Goal: Transaction & Acquisition: Purchase product/service

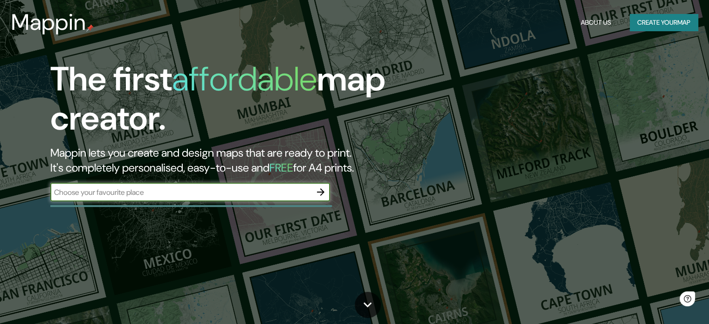
click at [317, 188] on icon "button" at bounding box center [320, 191] width 11 height 11
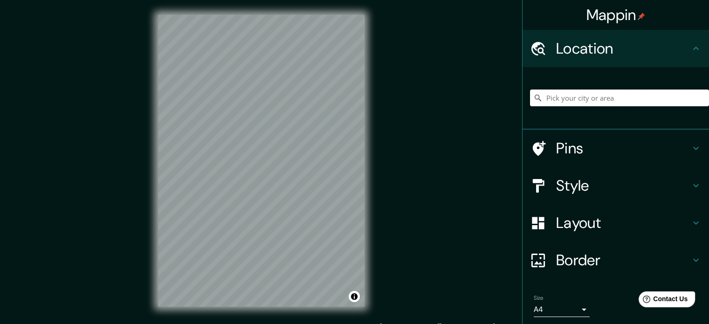
click at [597, 97] on input "Pick your city or area" at bounding box center [619, 97] width 179 height 17
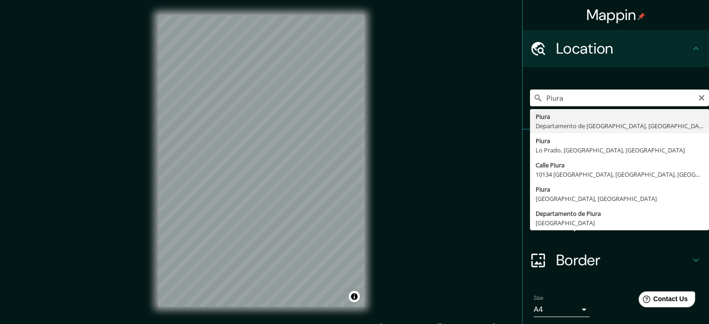
type input "Piura, [GEOGRAPHIC_DATA], [GEOGRAPHIC_DATA]"
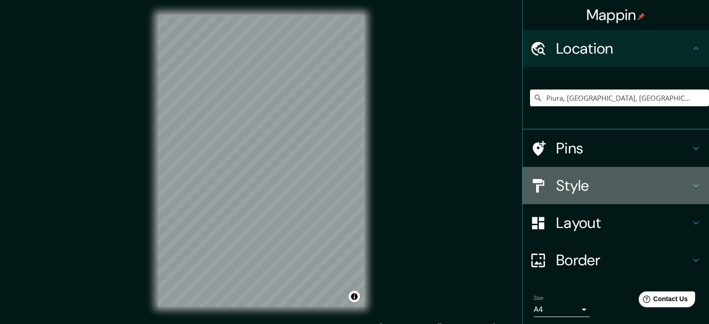
click at [556, 189] on h4 "Style" at bounding box center [623, 185] width 134 height 19
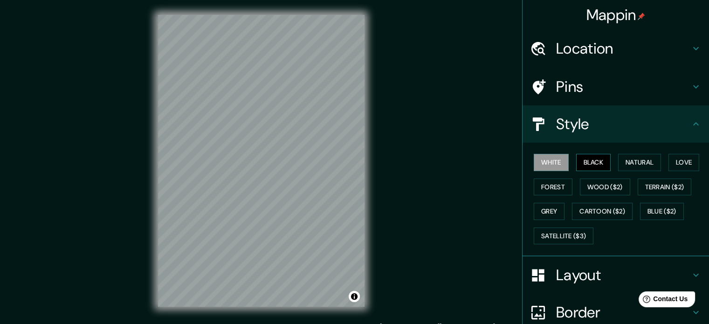
click at [593, 160] on button "Black" at bounding box center [593, 162] width 35 height 17
click at [634, 160] on button "Natural" at bounding box center [639, 162] width 43 height 17
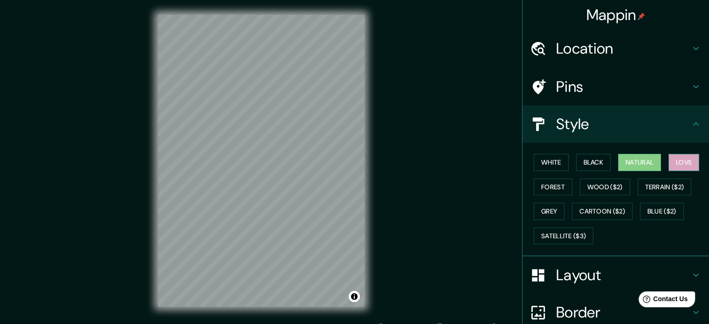
click at [672, 161] on button "Love" at bounding box center [683, 162] width 31 height 17
click at [550, 187] on button "Forest" at bounding box center [553, 186] width 39 height 17
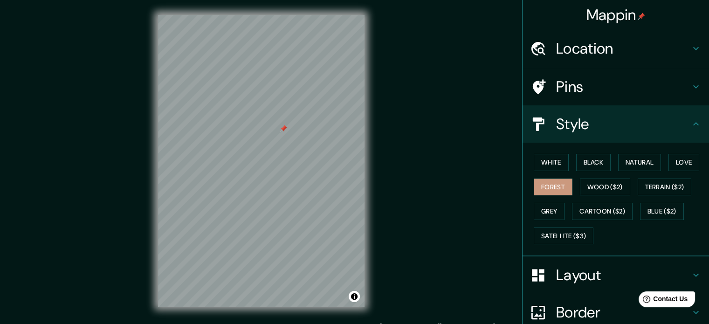
click at [283, 127] on div at bounding box center [283, 128] width 7 height 7
click at [580, 185] on button "Wood ($2)" at bounding box center [605, 186] width 50 height 17
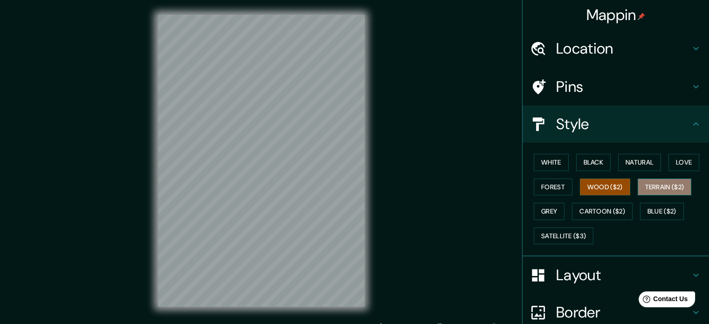
click at [655, 186] on button "Terrain ($2)" at bounding box center [665, 186] width 54 height 17
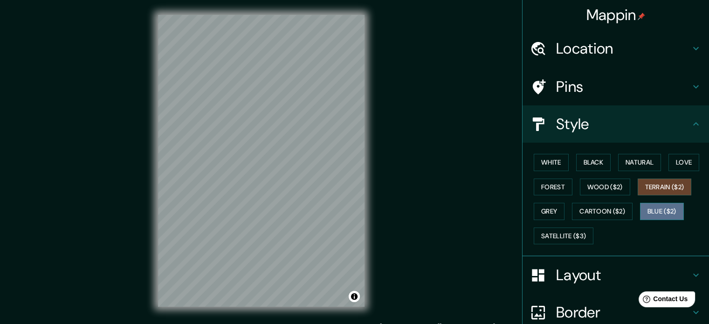
click at [645, 215] on button "Blue ($2)" at bounding box center [662, 211] width 44 height 17
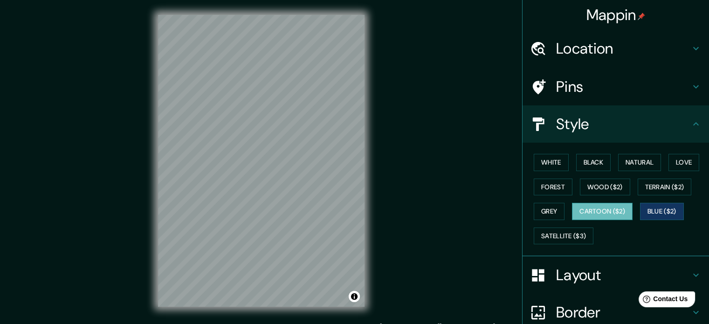
click at [622, 212] on button "Cartoon ($2)" at bounding box center [602, 211] width 61 height 17
click at [541, 203] on button "Grey" at bounding box center [549, 211] width 31 height 17
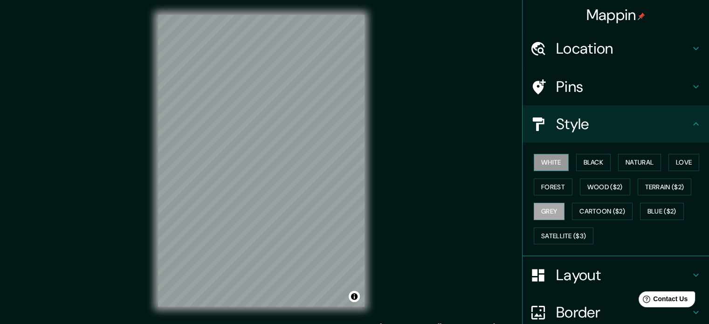
click at [554, 158] on button "White" at bounding box center [551, 162] width 35 height 17
click at [582, 163] on button "Black" at bounding box center [593, 162] width 35 height 17
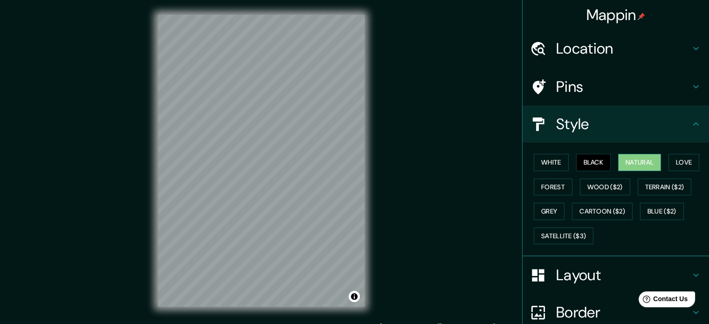
click at [633, 163] on button "Natural" at bounding box center [639, 162] width 43 height 17
click at [668, 158] on button "Love" at bounding box center [683, 162] width 31 height 17
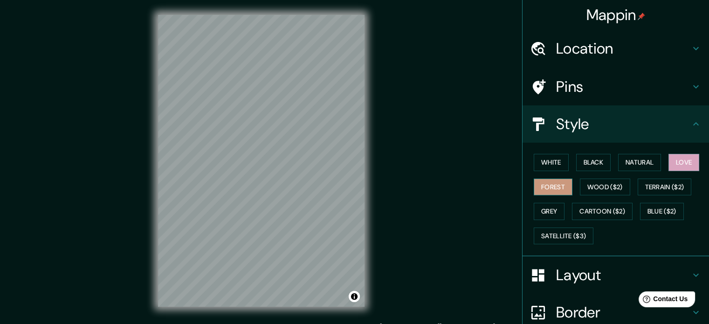
click at [536, 182] on button "Forest" at bounding box center [553, 186] width 39 height 17
click at [580, 186] on button "Wood ($2)" at bounding box center [605, 186] width 50 height 17
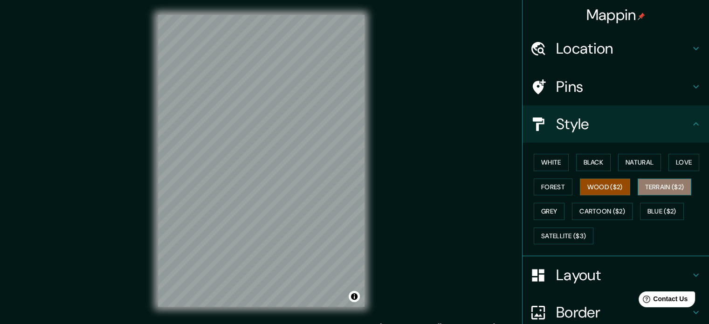
click at [653, 184] on button "Terrain ($2)" at bounding box center [665, 186] width 54 height 17
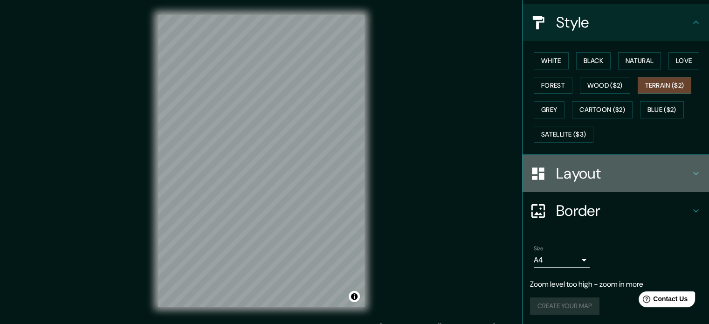
click at [582, 175] on h4 "Layout" at bounding box center [623, 173] width 134 height 19
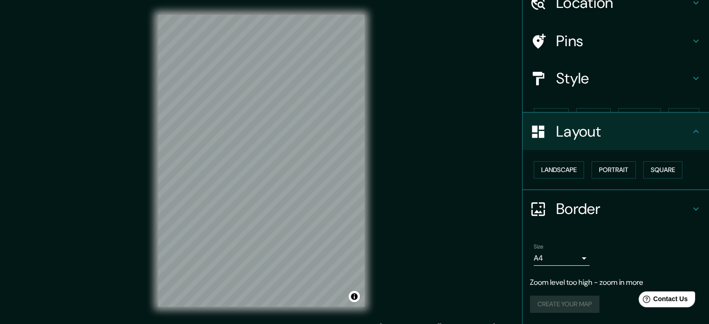
scroll to position [29, 0]
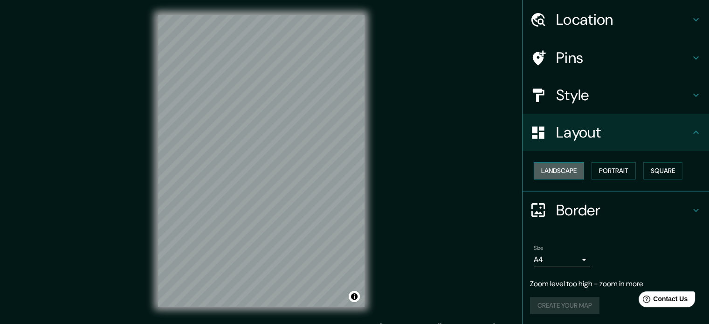
click at [572, 173] on button "Landscape" at bounding box center [559, 170] width 50 height 17
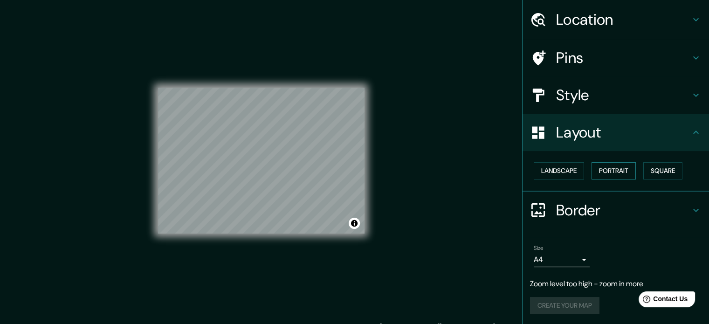
click at [615, 173] on button "Portrait" at bounding box center [613, 170] width 44 height 17
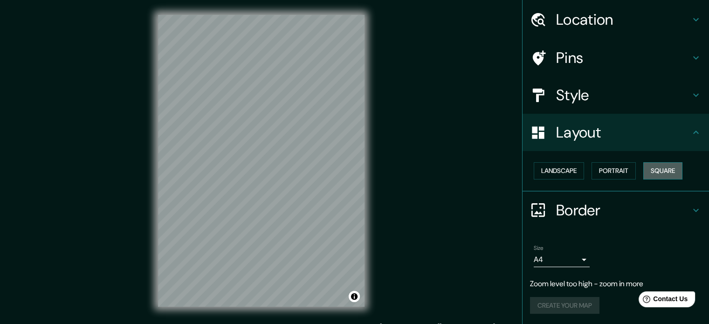
click at [650, 171] on button "Square" at bounding box center [662, 170] width 39 height 17
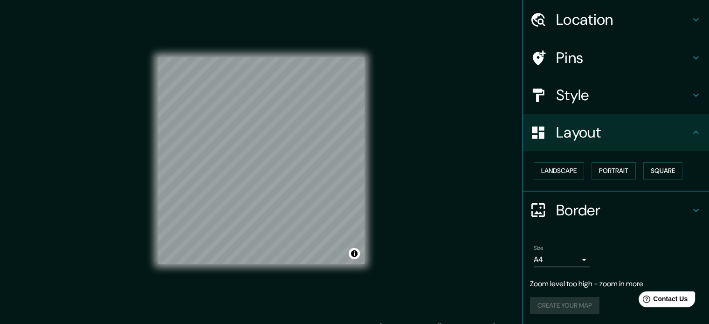
click at [565, 123] on h4 "Layout" at bounding box center [623, 132] width 134 height 19
click at [552, 172] on button "Landscape" at bounding box center [559, 170] width 50 height 17
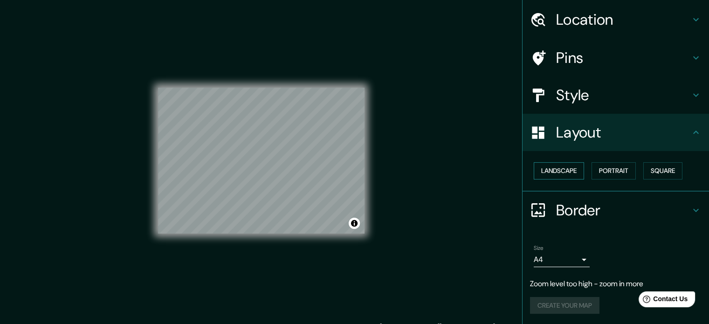
click at [552, 172] on button "Landscape" at bounding box center [559, 170] width 50 height 17
